Goal: Task Accomplishment & Management: Complete application form

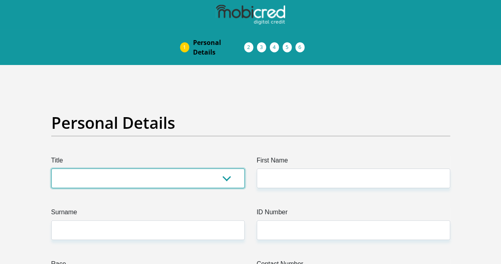
drag, startPoint x: 225, startPoint y: 179, endPoint x: 214, endPoint y: 176, distance: 12.1
click at [225, 179] on select "Mr Ms Mrs Dr Other" at bounding box center [148, 178] width 194 height 20
select select "Mrs"
click at [51, 168] on select "Mr Ms Mrs Dr Other" at bounding box center [148, 178] width 194 height 20
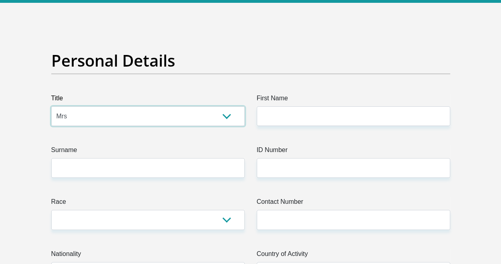
scroll to position [80, 0]
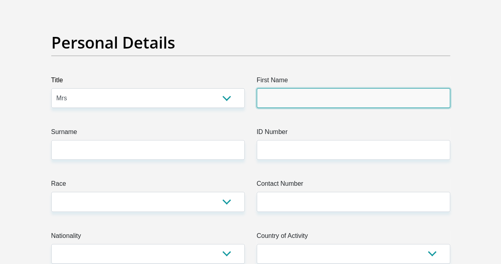
click at [273, 95] on input "First Name" at bounding box center [354, 98] width 194 height 20
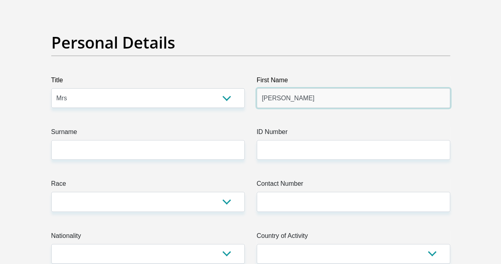
type input "Karren"
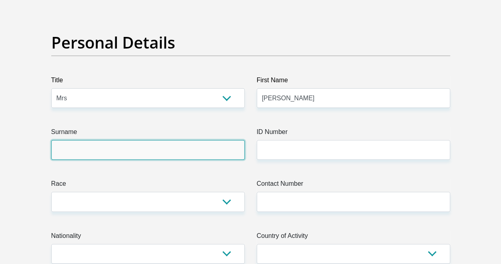
click at [179, 146] on input "Surname" at bounding box center [148, 150] width 194 height 20
type input "a"
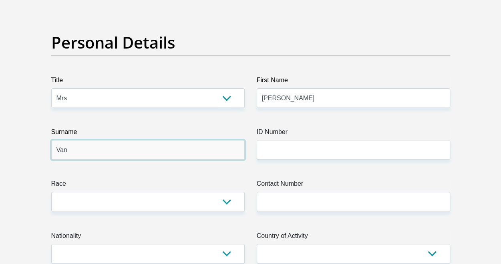
type input "VanNiekerk"
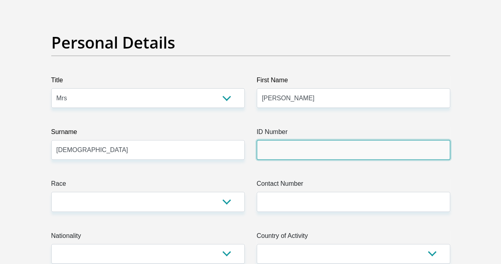
click at [269, 150] on input "ID Number" at bounding box center [354, 150] width 194 height 20
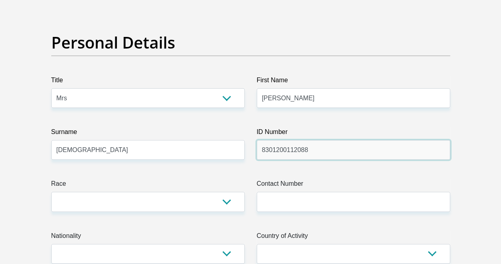
type input "8301200112088"
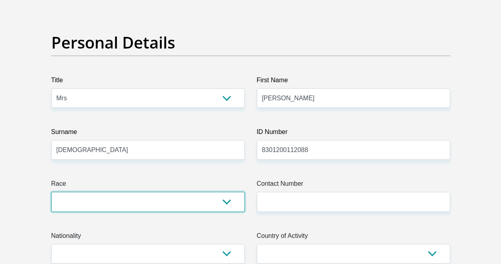
click at [226, 202] on select "Black Coloured Indian White Other" at bounding box center [148, 202] width 194 height 20
select select "2"
click at [51, 192] on select "Black Coloured Indian White Other" at bounding box center [148, 202] width 194 height 20
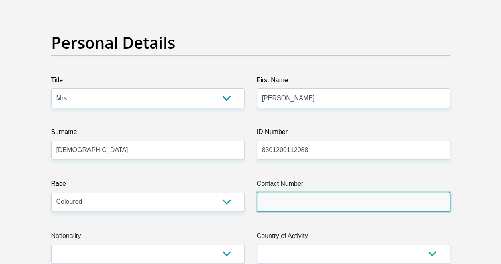
click at [270, 199] on input "Contact Number" at bounding box center [354, 202] width 194 height 20
type input "0634082650"
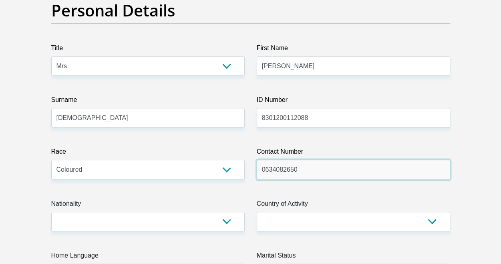
scroll to position [160, 0]
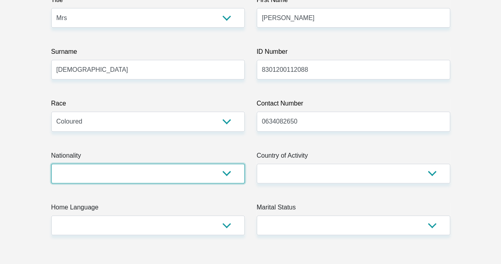
click at [182, 176] on select "South Africa Afghanistan Aland Islands Albania Algeria America Samoa American V…" at bounding box center [148, 174] width 194 height 20
select select "ZAF"
click at [51, 164] on select "South Africa Afghanistan Aland Islands Albania Algeria America Samoa American V…" at bounding box center [148, 174] width 194 height 20
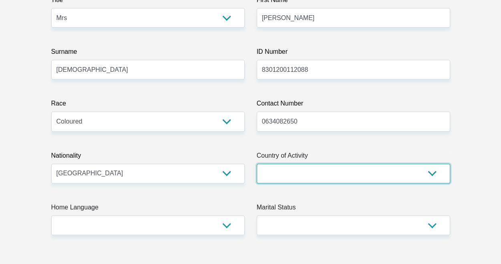
click at [321, 172] on select "South Africa Afghanistan Aland Islands Albania Algeria America Samoa American V…" at bounding box center [354, 174] width 194 height 20
select select "ZAF"
click at [257, 164] on select "South Africa Afghanistan Aland Islands Albania Algeria America Samoa American V…" at bounding box center [354, 174] width 194 height 20
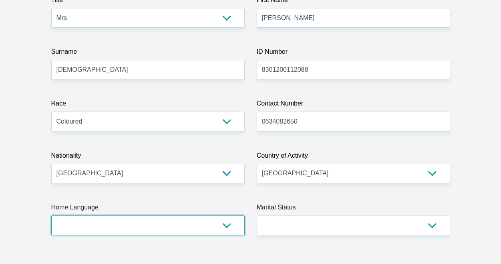
click at [228, 225] on select "Afrikaans English Sepedi South Ndebele Southern Sotho Swati Tsonga Tswana Venda…" at bounding box center [148, 225] width 194 height 20
select select "eng"
click at [51, 215] on select "Afrikaans English Sepedi South Ndebele Southern Sotho Swati Tsonga Tswana Venda…" at bounding box center [148, 225] width 194 height 20
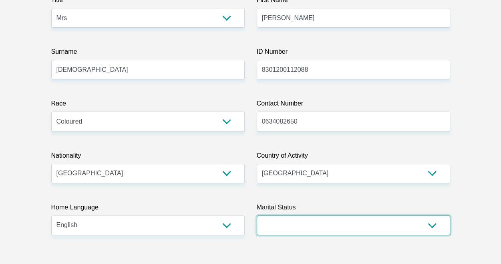
click at [356, 230] on select "Married ANC Single Divorced Widowed Married COP or Customary Law" at bounding box center [354, 225] width 194 height 20
select select "1"
click at [257, 215] on select "Married ANC Single Divorced Widowed Married COP or Customary Law" at bounding box center [354, 225] width 194 height 20
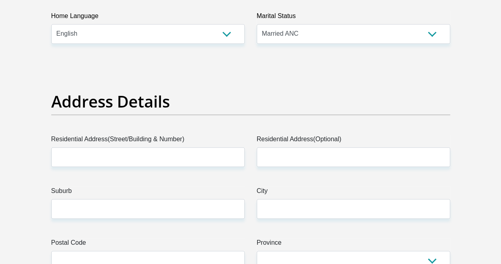
scroll to position [401, 0]
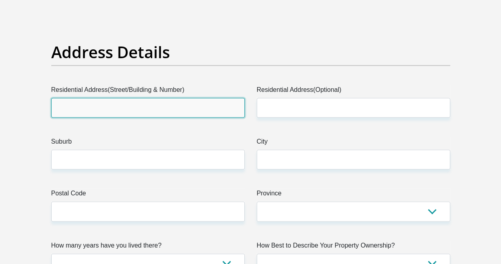
drag, startPoint x: 103, startPoint y: 108, endPoint x: 105, endPoint y: 115, distance: 6.9
click at [103, 108] on input "Residential Address(Street/Building & Number)" at bounding box center [148, 108] width 194 height 20
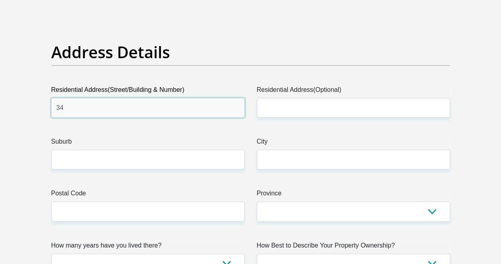
type input "34 Bokmakierie Street"
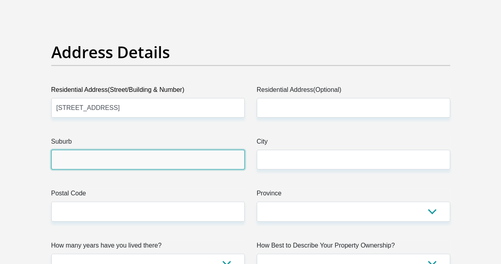
click at [76, 163] on input "Suburb" at bounding box center [148, 159] width 194 height 20
type input "A"
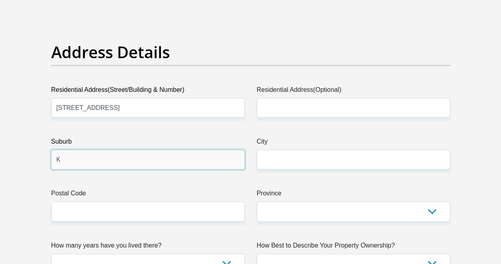
type input "Kuilsriver"
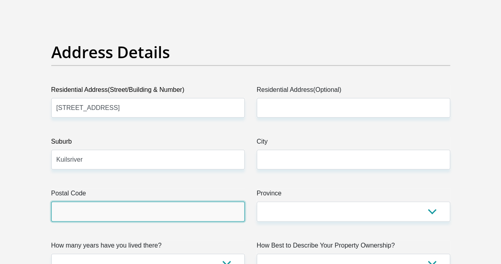
click at [79, 213] on input "Postal Code" at bounding box center [148, 211] width 194 height 20
type input "7"
type input "5"
type input "7580"
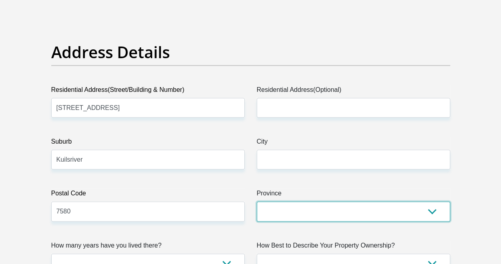
click at [341, 212] on select "Eastern Cape Free State Gauteng KwaZulu-Natal Limpopo Mpumalanga Northern Cape …" at bounding box center [354, 211] width 194 height 20
select select "Western Cape"
click at [257, 201] on select "Eastern Cape Free State Gauteng KwaZulu-Natal Limpopo Mpumalanga Northern Cape …" at bounding box center [354, 211] width 194 height 20
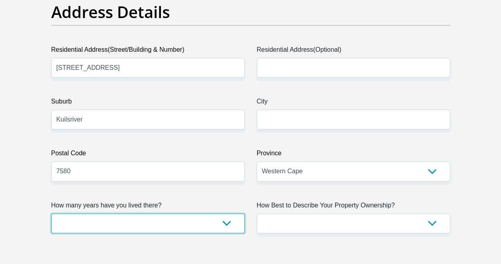
click at [143, 223] on select "less than 1 year 1-3 years 3-5 years 5+ years" at bounding box center [148, 223] width 194 height 20
select select "5"
click at [51, 213] on select "less than 1 year 1-3 years 3-5 years 5+ years" at bounding box center [148, 223] width 194 height 20
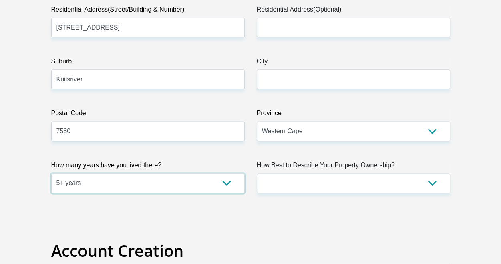
scroll to position [521, 0]
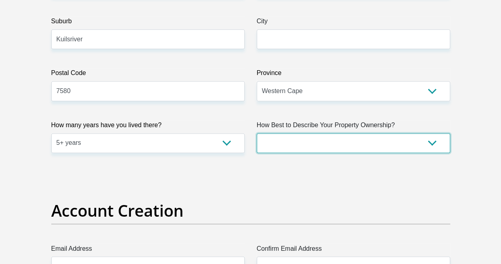
click at [345, 147] on select "Owned Rented Family Owned Company Dwelling" at bounding box center [354, 143] width 194 height 20
select select "Owned"
click at [257, 133] on select "Owned Rented Family Owned Company Dwelling" at bounding box center [354, 143] width 194 height 20
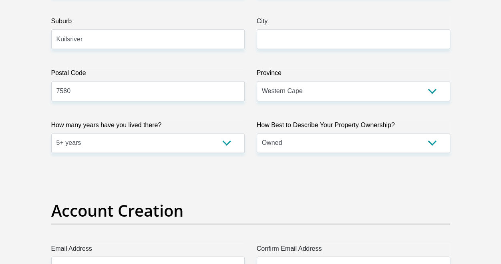
click at [425, 145] on select "Owned Rented Family Owned Company Dwelling" at bounding box center [354, 143] width 194 height 20
click at [423, 145] on select "Owned Rented Family Owned Company Dwelling" at bounding box center [354, 143] width 194 height 20
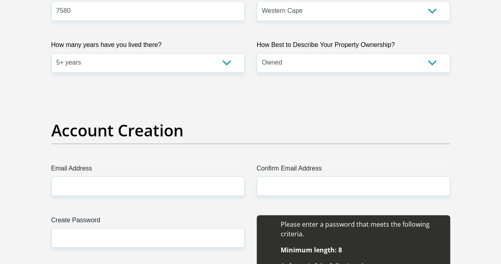
scroll to position [721, 0]
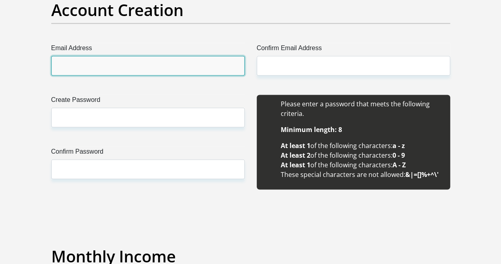
click at [76, 59] on input "Email Address" at bounding box center [148, 66] width 194 height 20
type input "karenpret83@gmail.com"
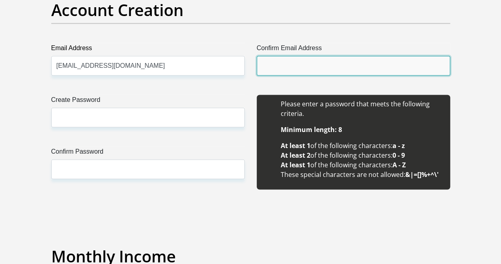
click at [268, 65] on input "Confirm Email Address" at bounding box center [354, 66] width 194 height 20
type input "karenpret83@gmail.com"
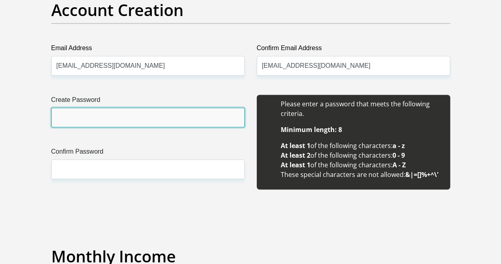
click at [86, 121] on input "Create Password" at bounding box center [148, 117] width 194 height 20
type input "Spice@2012"
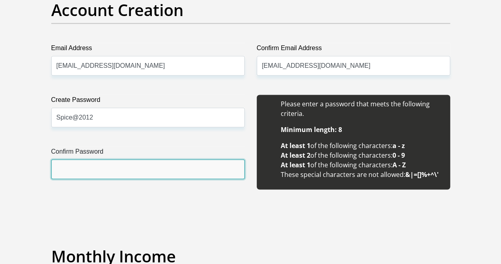
click at [91, 166] on input "Confirm Password" at bounding box center [148, 169] width 194 height 20
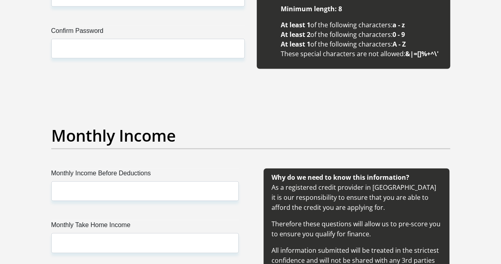
scroll to position [761, 0]
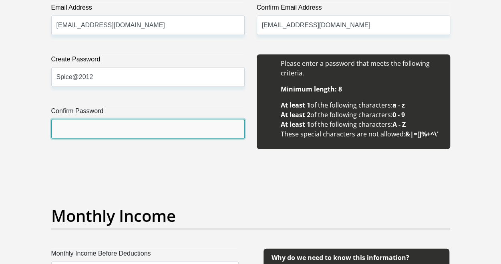
click at [102, 125] on input "Confirm Password" at bounding box center [148, 129] width 194 height 20
type input "Spice@2012"
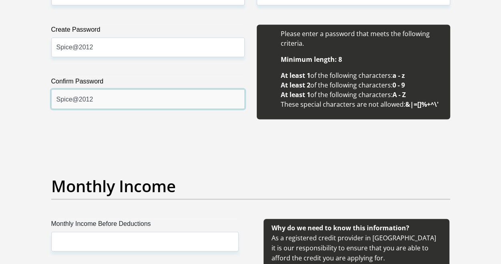
scroll to position [922, 0]
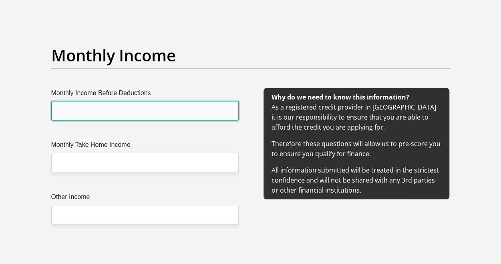
click at [80, 110] on input "Monthly Income Before Deductions" at bounding box center [145, 111] width 188 height 20
type input "73933"
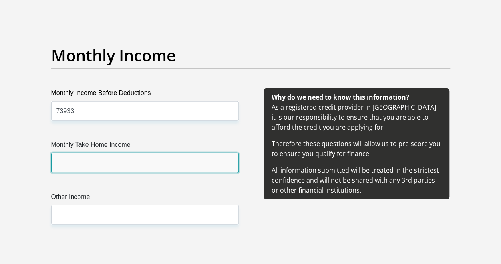
click at [80, 167] on input "Monthly Take Home Income" at bounding box center [145, 163] width 188 height 20
type input "46000"
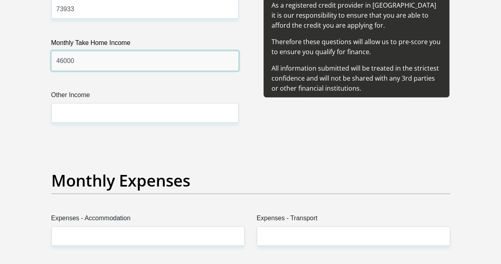
scroll to position [1042, 0]
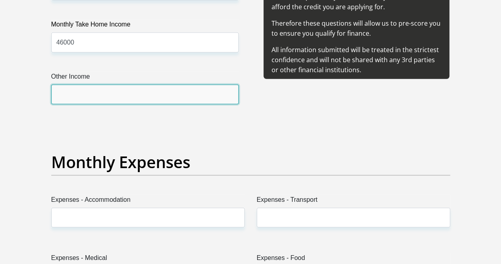
drag, startPoint x: 74, startPoint y: 98, endPoint x: 82, endPoint y: 101, distance: 8.6
click at [75, 98] on input "Other Income" at bounding box center [145, 95] width 188 height 20
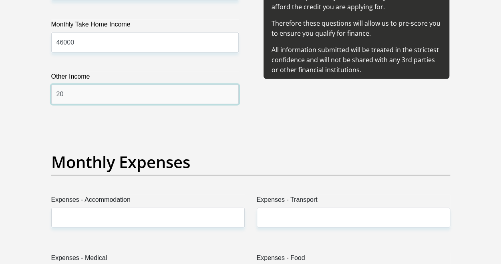
type input "2"
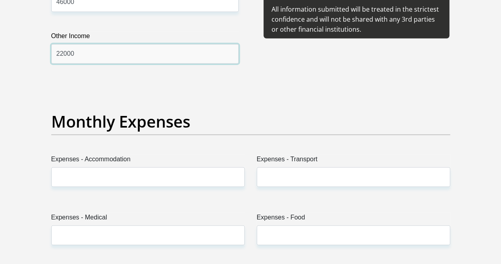
scroll to position [1122, 0]
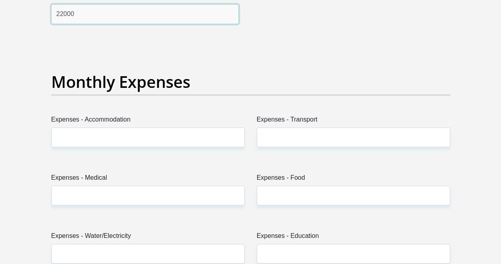
type input "22000"
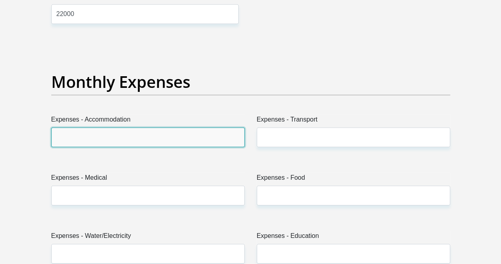
drag, startPoint x: 76, startPoint y: 134, endPoint x: 91, endPoint y: 139, distance: 15.6
click at [76, 134] on input "Expenses - Accommodation" at bounding box center [148, 137] width 194 height 20
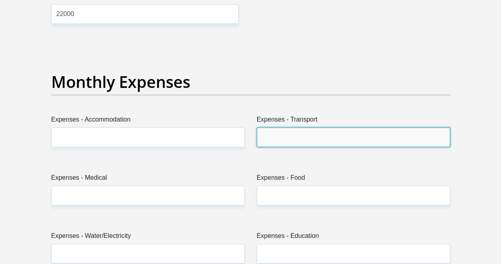
click at [270, 136] on input "Expenses - Transport" at bounding box center [354, 137] width 194 height 20
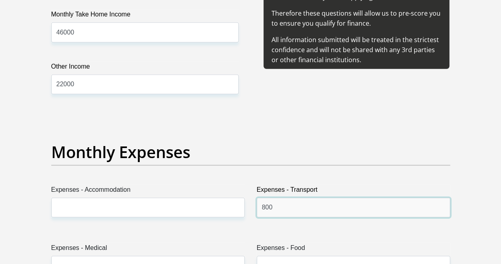
scroll to position [1042, 0]
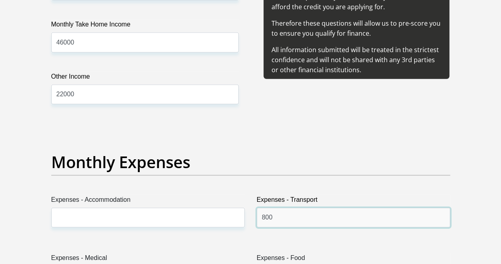
type input "800"
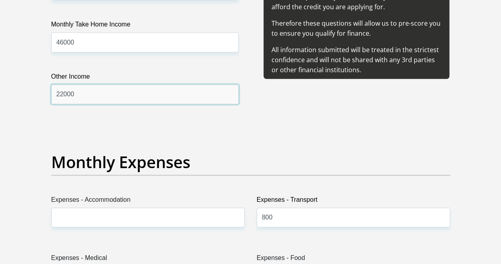
click at [62, 93] on input "22000" at bounding box center [145, 95] width 188 height 20
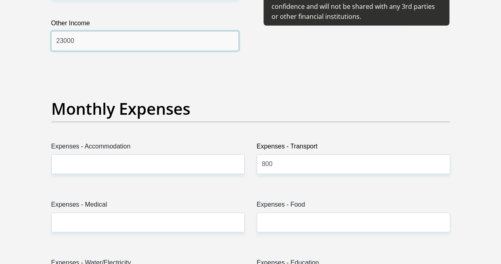
scroll to position [1162, 0]
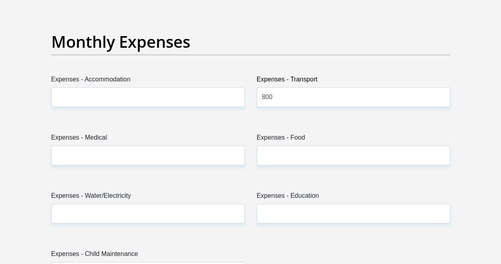
type input "23000"
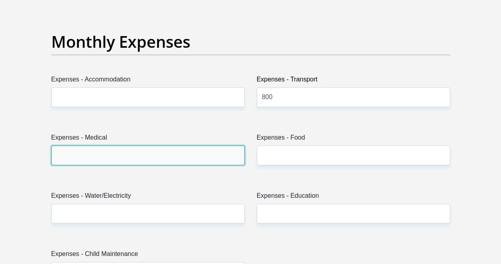
drag, startPoint x: 76, startPoint y: 154, endPoint x: 82, endPoint y: 154, distance: 5.6
click at [76, 154] on input "Expenses - Medical" at bounding box center [148, 155] width 194 height 20
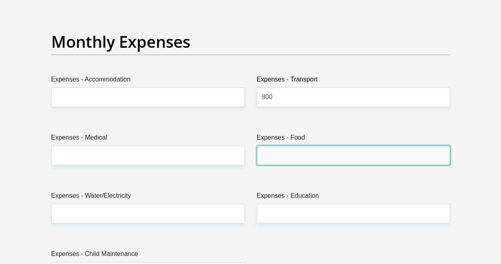
drag, startPoint x: 306, startPoint y: 155, endPoint x: 184, endPoint y: 196, distance: 128.9
click at [306, 155] on input "Expenses - Food" at bounding box center [354, 155] width 194 height 20
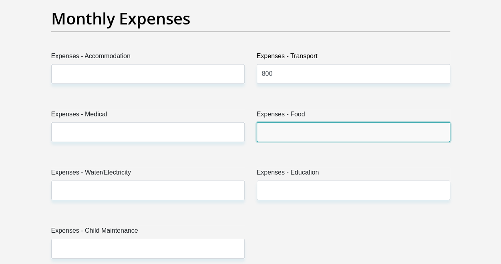
scroll to position [1202, 0]
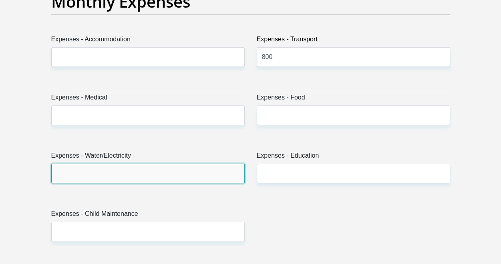
click at [74, 174] on input "Expenses - Water/Electricity" at bounding box center [148, 174] width 194 height 20
type input "1000"
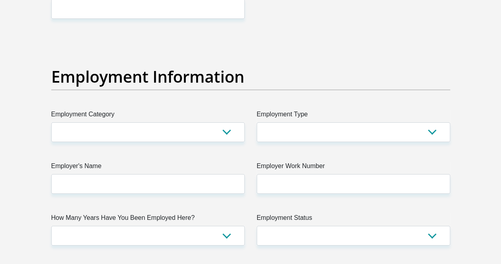
scroll to position [1443, 0]
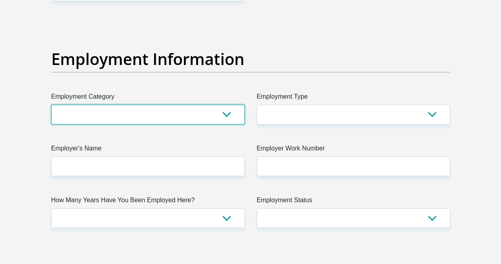
click at [227, 115] on select "AGRICULTURE ALCOHOL & TOBACCO CONSTRUCTION MATERIALS METALLURGY EQUIPMENT FOR R…" at bounding box center [148, 115] width 194 height 20
select select "77"
click at [51, 105] on select "AGRICULTURE ALCOHOL & TOBACCO CONSTRUCTION MATERIALS METALLURGY EQUIPMENT FOR R…" at bounding box center [148, 115] width 194 height 20
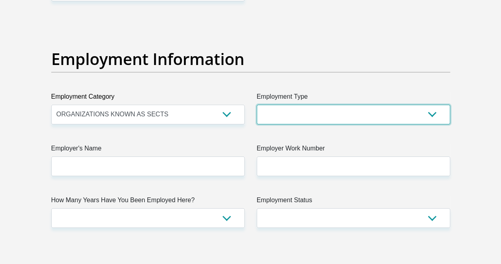
click at [327, 112] on select "College/Lecturer Craft Seller Creative Driver Executive Farmer Forces - Non Com…" at bounding box center [354, 115] width 194 height 20
select select "Unknown/Other"
click at [257, 105] on select "College/Lecturer Craft Seller Creative Driver Executive Farmer Forces - Non Com…" at bounding box center [354, 115] width 194 height 20
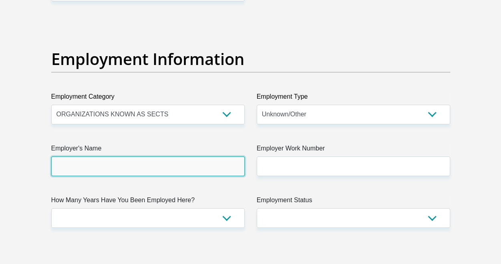
click at [104, 161] on input "Employer's Name" at bounding box center [148, 166] width 194 height 20
type input "Sanlam"
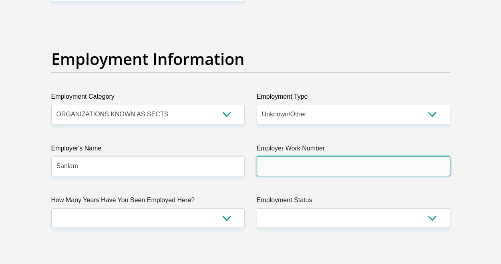
click at [273, 163] on input "Employer Work Number" at bounding box center [354, 166] width 194 height 20
type input "0634082650"
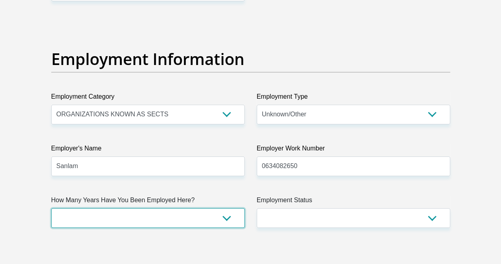
click at [124, 209] on select "less than 1 year 1-3 years 3-5 years 5+ years" at bounding box center [148, 218] width 194 height 20
select select "24"
click at [51, 208] on select "less than 1 year 1-3 years 3-5 years 5+ years" at bounding box center [148, 218] width 194 height 20
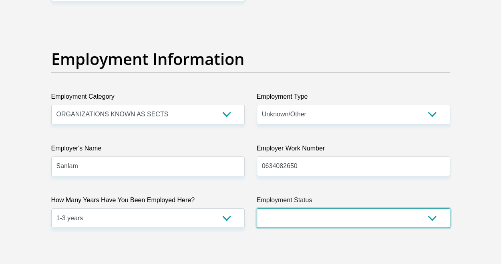
click at [313, 217] on select "Permanent/Full-time Part-time/Casual Contract Worker Self-Employed Housewife Re…" at bounding box center [354, 218] width 194 height 20
select select "1"
click at [257, 208] on select "Permanent/Full-time Part-time/Casual Contract Worker Self-Employed Housewife Re…" at bounding box center [354, 218] width 194 height 20
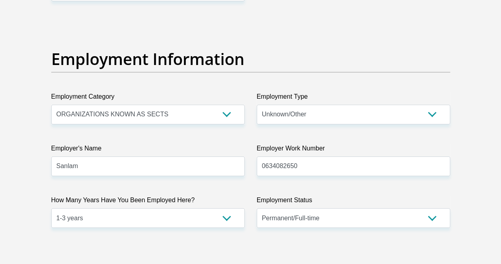
click at [305, 75] on div "Employment Information" at bounding box center [250, 70] width 411 height 42
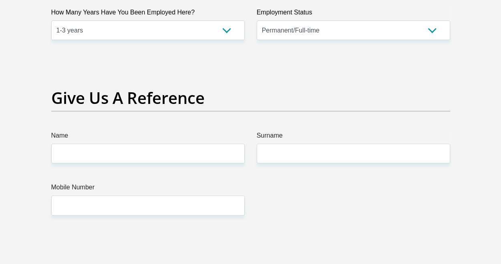
scroll to position [1643, 0]
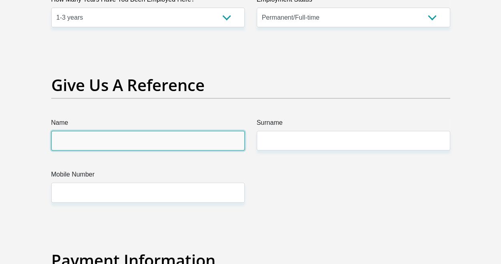
click at [83, 134] on input "Name" at bounding box center [148, 141] width 194 height 20
type input "Aadiela"
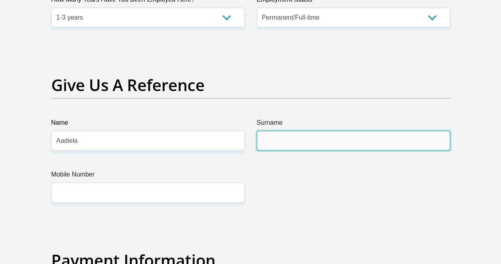
click at [275, 139] on input "Surname" at bounding box center [354, 141] width 194 height 20
type input "Peters"
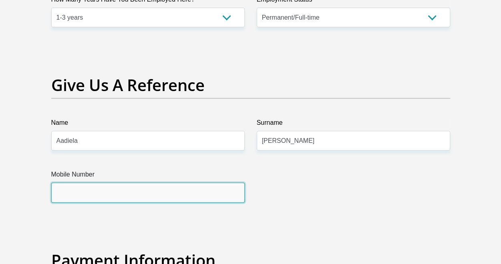
click at [70, 190] on input "Mobile Number" at bounding box center [148, 192] width 194 height 20
type input "0720718501"
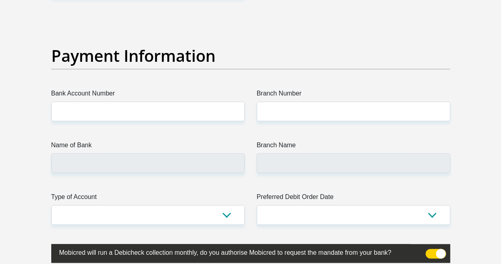
scroll to position [1884, 0]
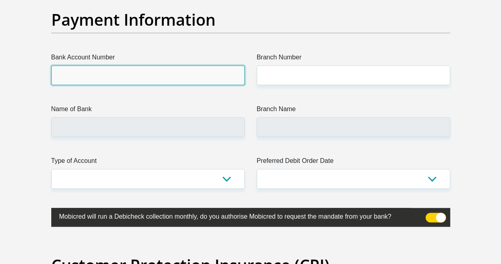
click at [103, 73] on input "Bank Account Number" at bounding box center [148, 75] width 194 height 20
type input "1287247529"
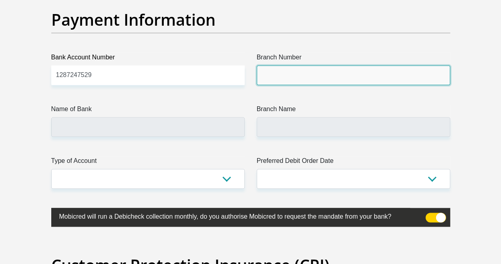
click at [275, 81] on input "Branch Number" at bounding box center [354, 75] width 194 height 20
type input "470010"
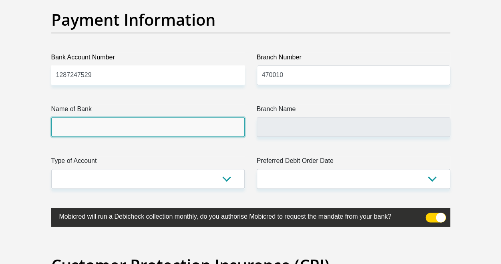
click at [110, 124] on input "Name of Bank" at bounding box center [148, 127] width 194 height 20
click at [111, 125] on input "Name of Bank" at bounding box center [148, 127] width 194 height 20
type input "CAPITEC BANK LIMITED"
type input "CAPITEC BANK CPC"
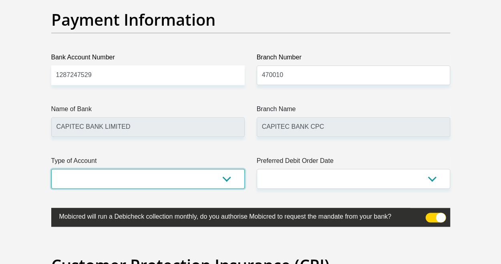
click at [145, 169] on select "Cheque Savings" at bounding box center [148, 179] width 194 height 20
select select "SAV"
click at [51, 169] on select "Cheque Savings" at bounding box center [148, 179] width 194 height 20
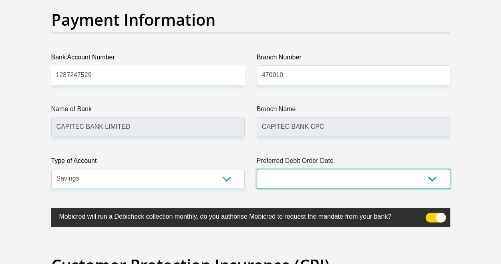
click at [333, 176] on select "1st 2nd 3rd 4th 5th 7th 18th 19th 20th 21st 22nd 23rd 24th 25th 26th 27th 28th …" at bounding box center [354, 179] width 194 height 20
select select "27"
click at [257, 169] on select "1st 2nd 3rd 4th 5th 7th 18th 19th 20th 21st 22nd 23rd 24th 25th 26th 27th 28th …" at bounding box center [354, 179] width 194 height 20
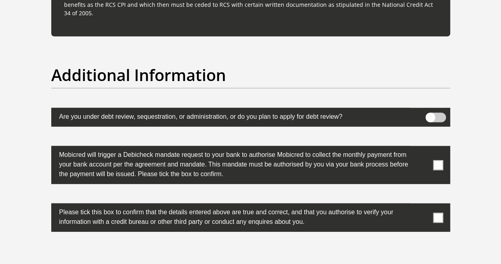
scroll to position [2485, 0]
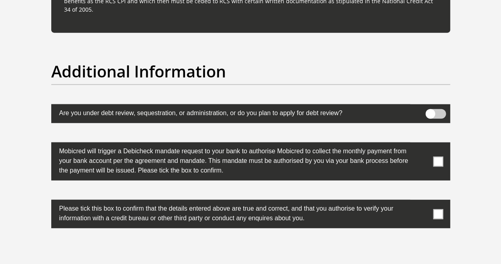
click at [440, 160] on span at bounding box center [438, 161] width 10 height 10
click at [422, 144] on input "checkbox" at bounding box center [422, 144] width 0 height 0
click at [439, 211] on span at bounding box center [438, 214] width 10 height 10
click at [422, 202] on input "checkbox" at bounding box center [422, 202] width 0 height 0
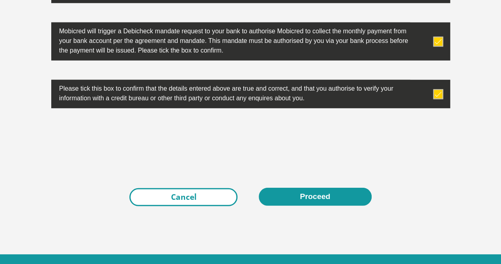
scroll to position [2605, 0]
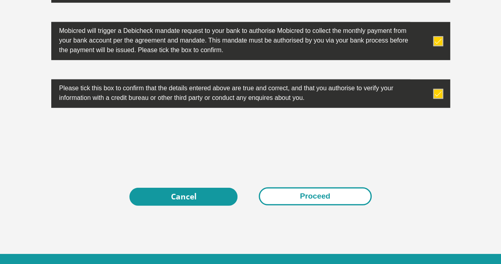
click at [307, 194] on button "Proceed" at bounding box center [315, 196] width 113 height 18
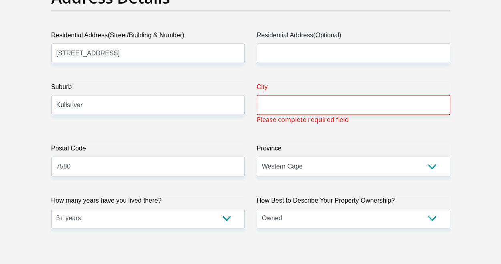
scroll to position [449, 0]
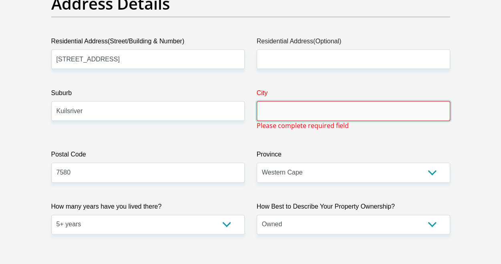
click at [277, 108] on input "City" at bounding box center [354, 111] width 194 height 20
type input "Cape town"
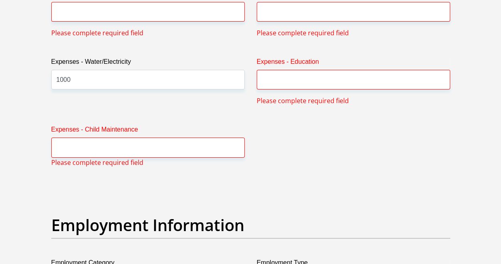
scroll to position [1298, 0]
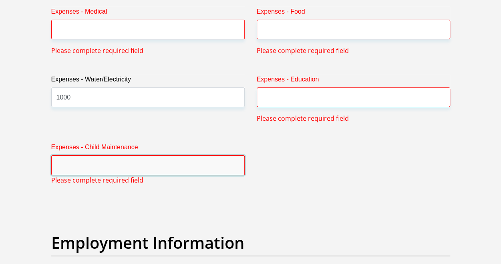
click at [79, 164] on input "Expenses - Child Maintenance" at bounding box center [148, 165] width 194 height 20
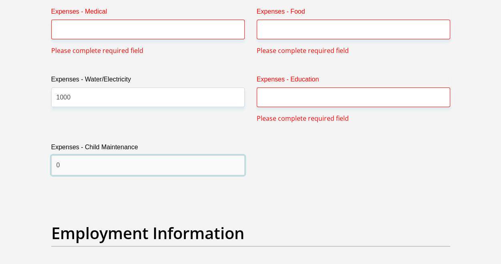
type input "0"
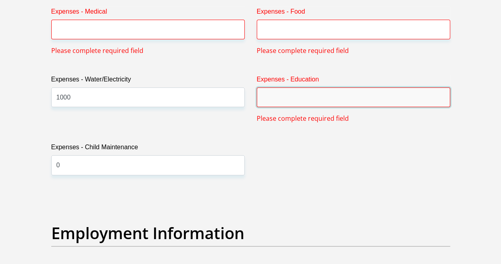
click at [284, 99] on input "Expenses - Education" at bounding box center [354, 97] width 194 height 20
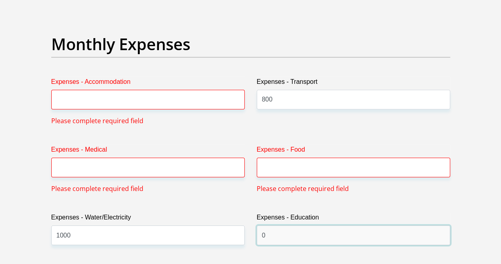
scroll to position [1137, 0]
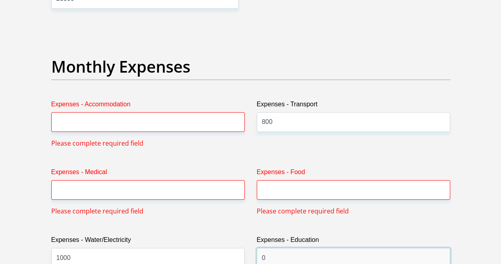
type input "0"
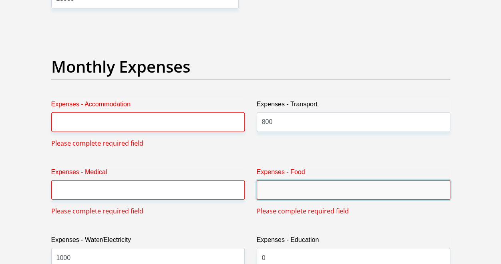
click at [268, 191] on input "Expenses - Food" at bounding box center [354, 190] width 194 height 20
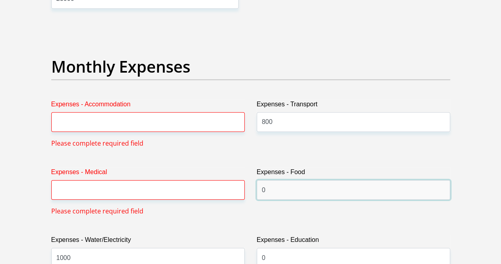
type input "0"
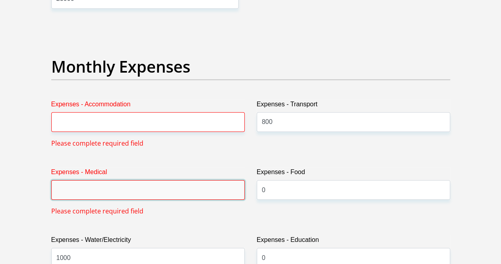
click at [161, 192] on input "Expenses - Medical" at bounding box center [148, 190] width 194 height 20
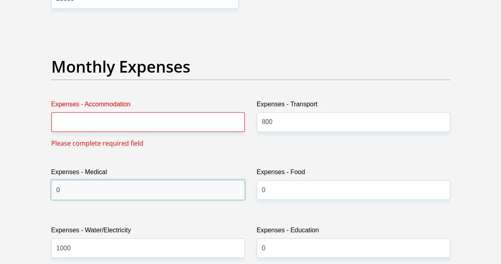
type input "0"
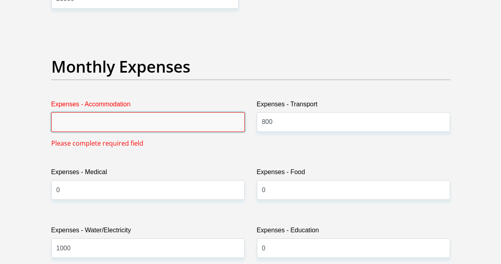
click at [69, 122] on input "Expenses - Accommodation" at bounding box center [148, 122] width 194 height 20
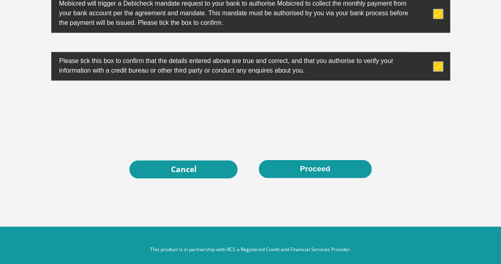
scroll to position [2639, 0]
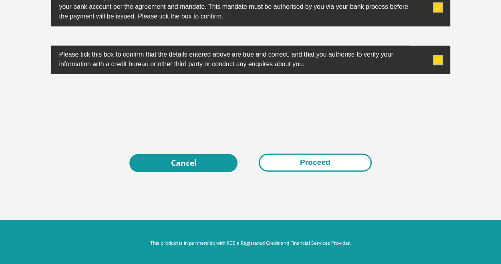
type input "0"
click at [296, 159] on button "Proceed" at bounding box center [315, 162] width 113 height 18
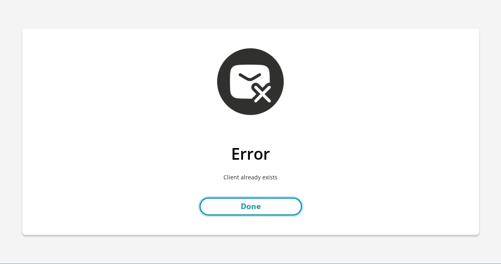
click at [260, 208] on link "Done" at bounding box center [251, 206] width 103 height 18
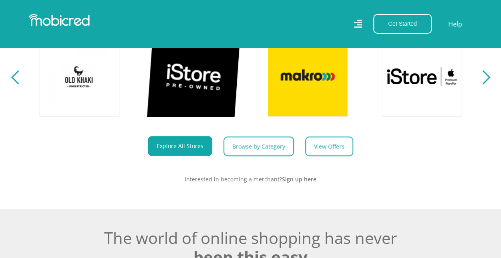
scroll to position [361, 0]
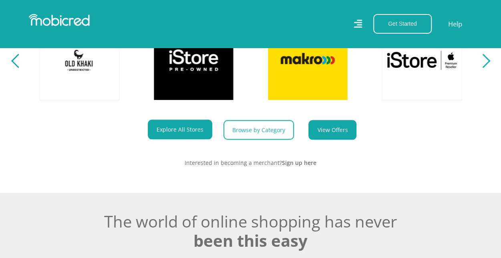
click at [315, 139] on link "View Offers" at bounding box center [333, 130] width 48 height 20
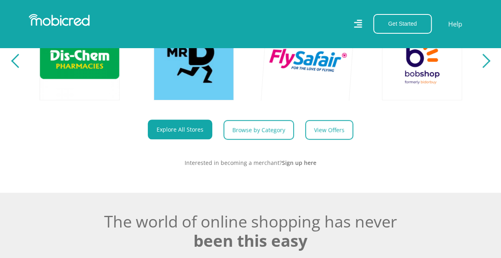
scroll to position [0, 1028]
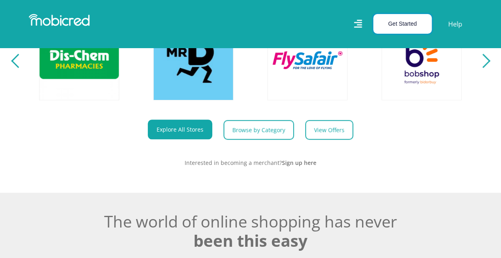
click at [408, 23] on button "Get Started" at bounding box center [403, 24] width 59 height 20
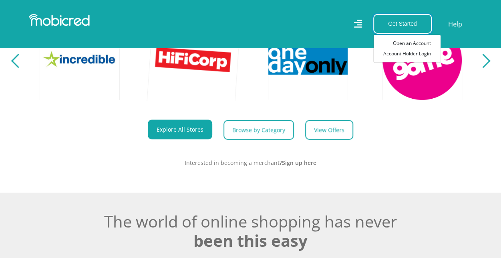
scroll to position [0, 1485]
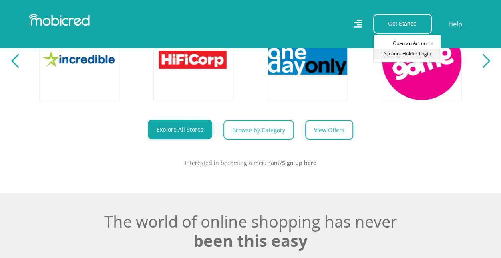
click at [413, 55] on link "Account Holder Login" at bounding box center [407, 53] width 67 height 10
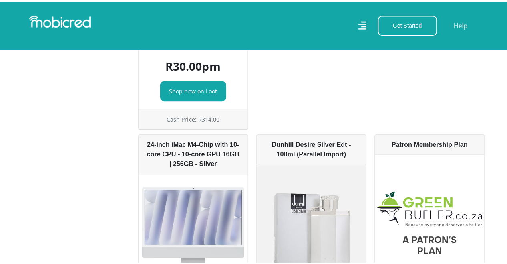
scroll to position [1964, 0]
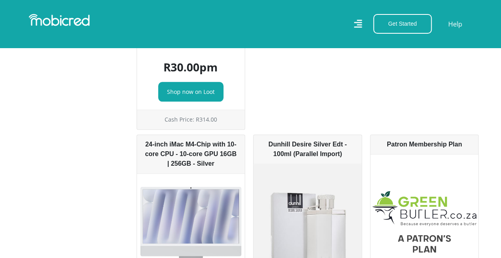
click at [357, 24] on icon at bounding box center [358, 24] width 8 height 12
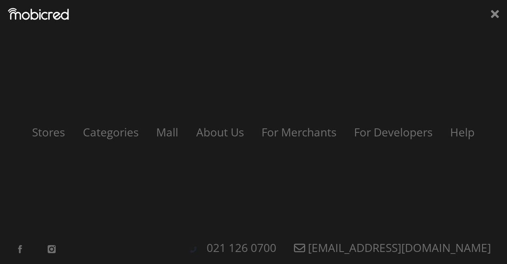
click at [489, 14] on div "Stores Categories Mall About Us For Merchants For Developers Help Sign Up Sign …" at bounding box center [253, 132] width 507 height 264
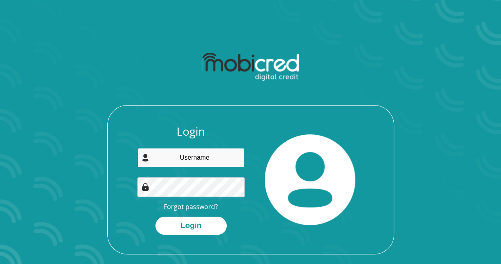
click at [186, 161] on input "email" at bounding box center [190, 158] width 107 height 20
type input "karenpret83@gmail.com"
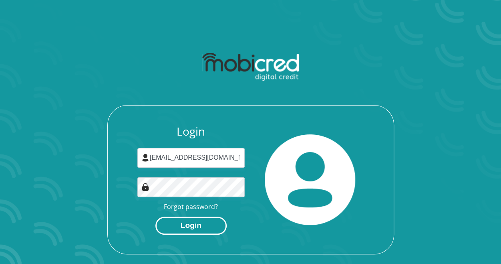
click at [207, 225] on button "Login" at bounding box center [190, 225] width 71 height 18
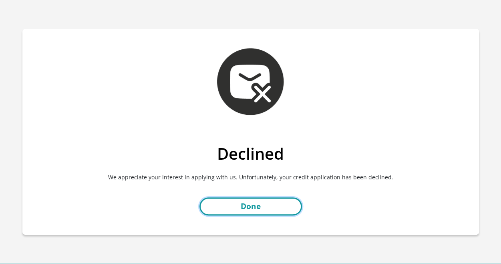
click at [256, 208] on link "Done" at bounding box center [251, 206] width 103 height 18
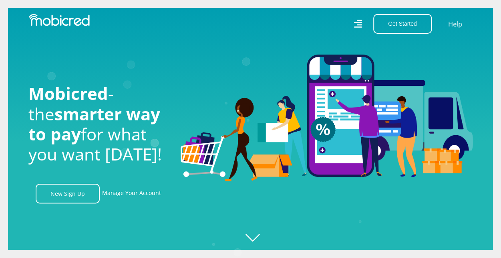
click at [258, 238] on icon "Created with [PERSON_NAME] 2.3.0" at bounding box center [258, 129] width 501 height 258
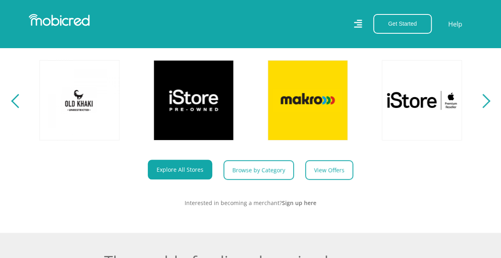
scroll to position [401, 0]
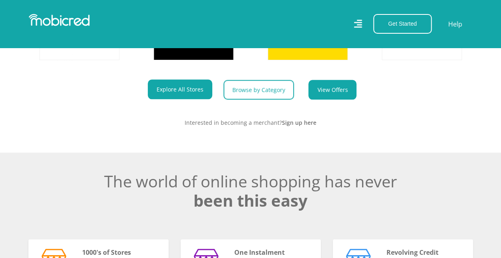
click at [326, 93] on link "View Offers" at bounding box center [333, 90] width 48 height 20
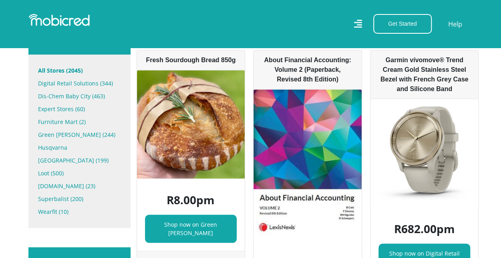
scroll to position [321, 0]
